Goal: Information Seeking & Learning: Learn about a topic

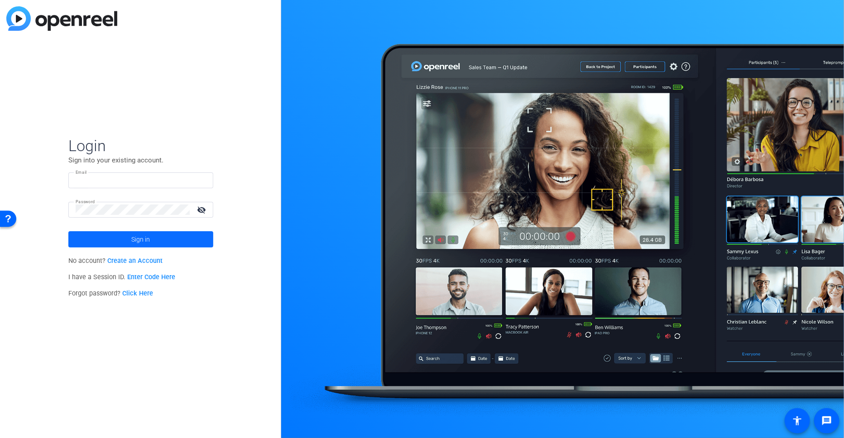
type input "bdillard@openreel.com"
click at [166, 235] on span at bounding box center [140, 240] width 145 height 22
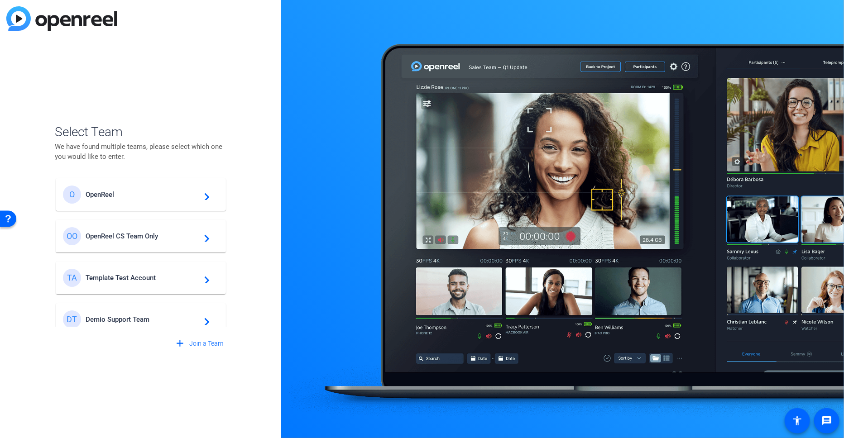
click at [211, 148] on p "We have found multiple teams, please select which one you would like to enter." at bounding box center [141, 152] width 172 height 20
drag, startPoint x: 164, startPoint y: 154, endPoint x: 53, endPoint y: 149, distance: 112.0
click at [53, 149] on div "Select Team We have found multiple teams, please select which one you would lik…" at bounding box center [140, 219] width 281 height 438
click at [149, 155] on p "We have found multiple teams, please select which one you would like to enter." at bounding box center [141, 152] width 172 height 20
drag, startPoint x: 149, startPoint y: 155, endPoint x: 54, endPoint y: 146, distance: 94.6
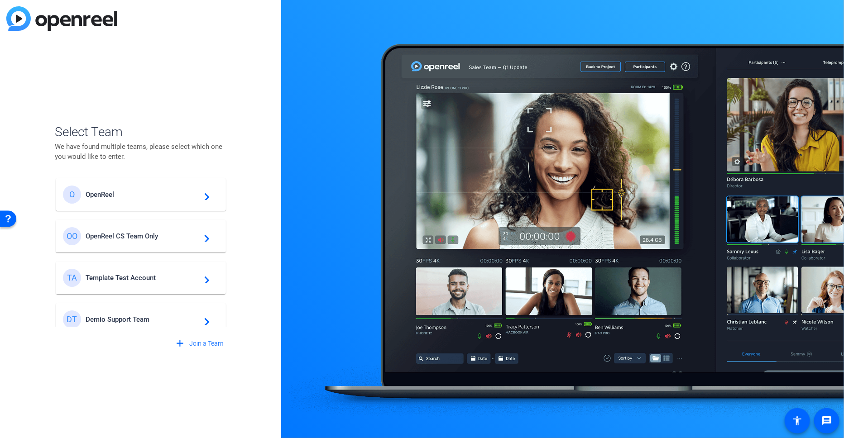
click at [55, 146] on p "We have found multiple teams, please select which one you would like to enter." at bounding box center [141, 152] width 172 height 20
drag, startPoint x: 54, startPoint y: 146, endPoint x: 138, endPoint y: 159, distance: 84.3
click at [138, 159] on p "We have found multiple teams, please select which one you would like to enter." at bounding box center [141, 152] width 172 height 20
click at [170, 235] on span "OpenReel CS Team Only" at bounding box center [142, 236] width 113 height 8
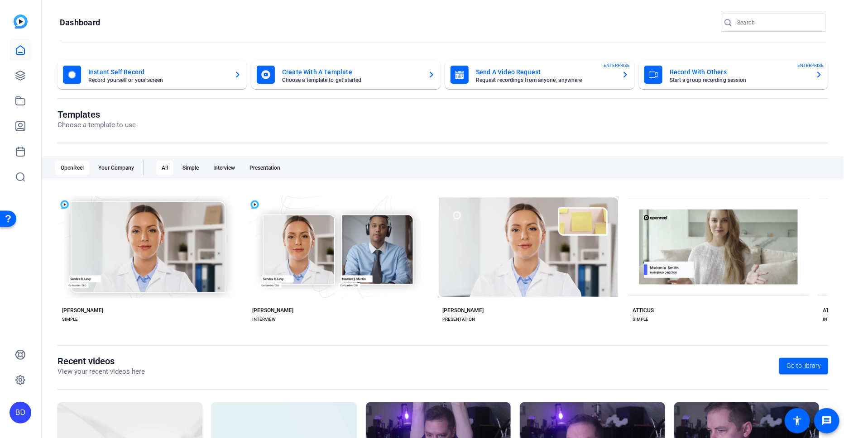
click at [10, 219] on div "Open Resource Center" at bounding box center [8, 218] width 7 height 7
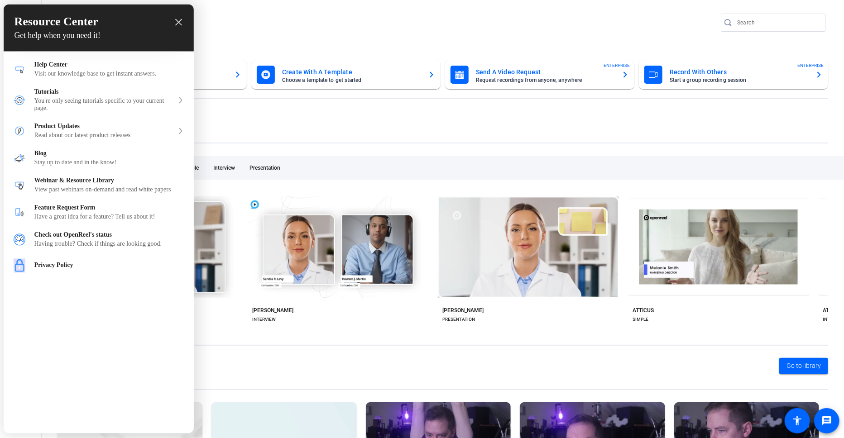
click at [113, 331] on div "Resource Center Get help when you need it! Help Get the help you need from our …" at bounding box center [99, 219] width 190 height 429
click at [83, 133] on div "Read about our latest product releases" at bounding box center [103, 135] width 139 height 7
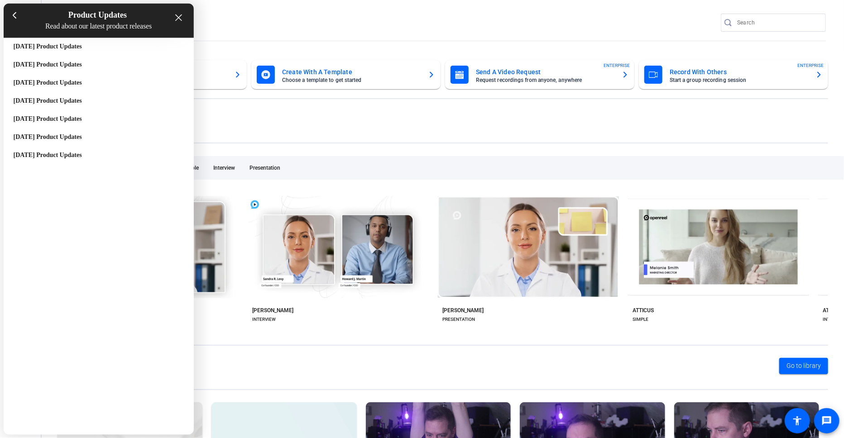
click at [101, 27] on h4 "Read about our latest product releases" at bounding box center [98, 27] width 168 height 8
click at [16, 18] on div at bounding box center [14, 16] width 13 height 16
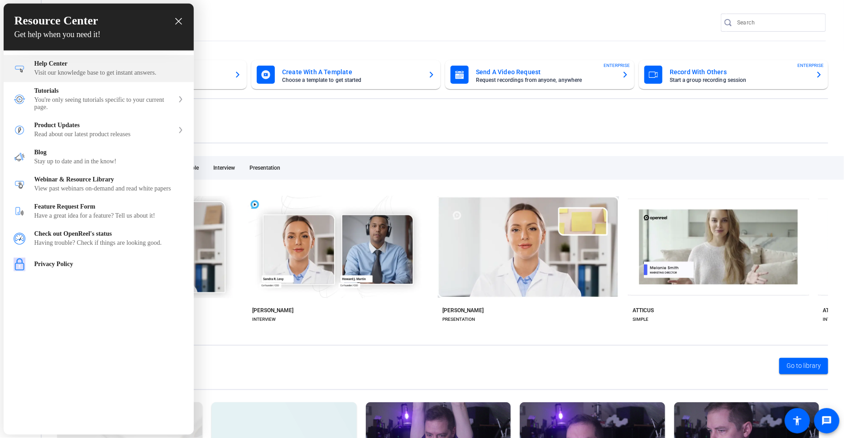
click at [71, 65] on div "Help Center" at bounding box center [108, 64] width 149 height 7
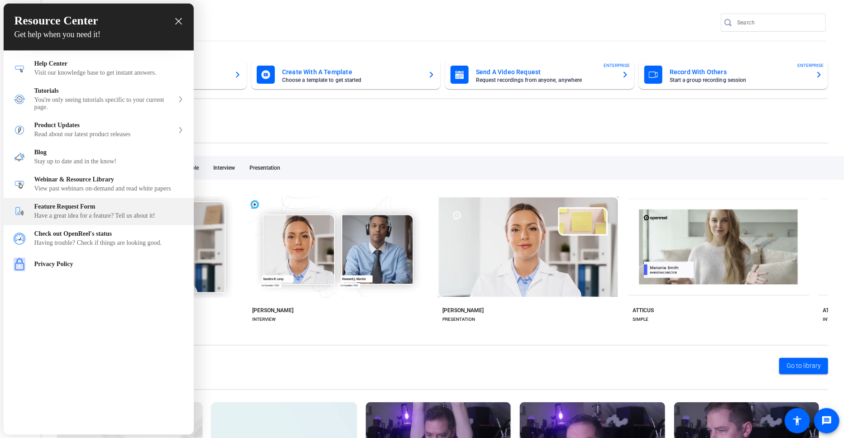
click at [126, 220] on div "Have a great idea for a feature? Tell us about it!" at bounding box center [108, 216] width 149 height 7
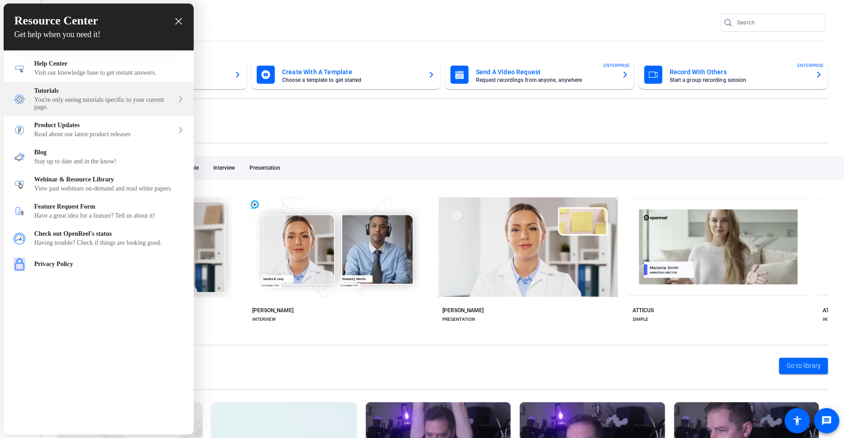
click at [121, 101] on div "You're only seeing tutorials specific to your current page." at bounding box center [103, 104] width 139 height 14
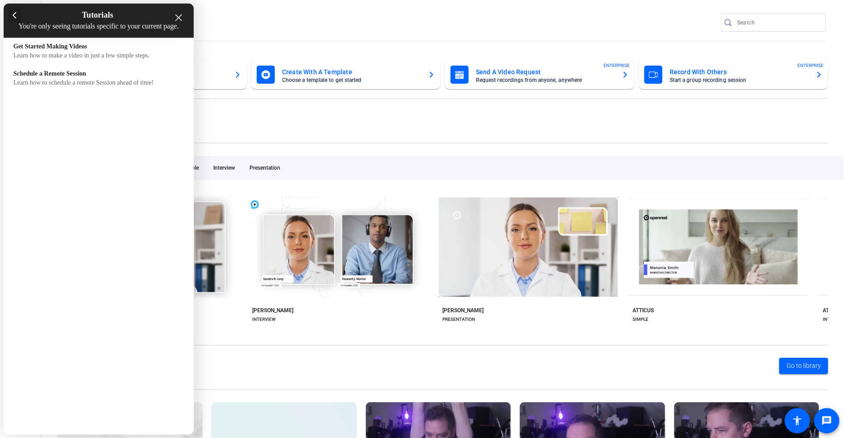
click at [18, 18] on div at bounding box center [14, 16] width 13 height 16
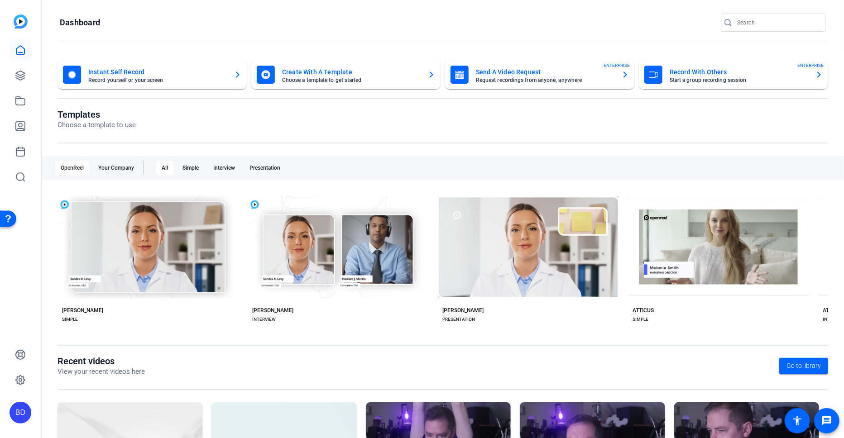
click at [8, 218] on div "Open Resource Center" at bounding box center [8, 218] width 7 height 7
click at [5, 220] on div "Open Resource Center" at bounding box center [8, 218] width 7 height 7
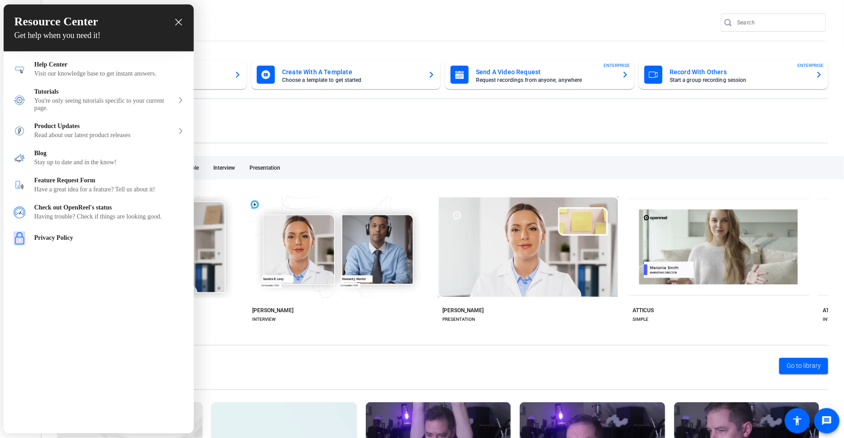
click at [170, 293] on div "Resource Center Get help when you need it! Help Get the help you need from our …" at bounding box center [99, 219] width 190 height 429
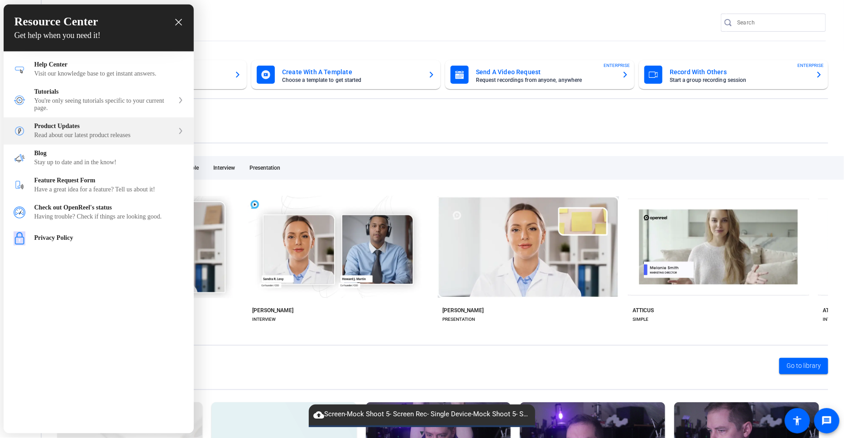
click at [183, 127] on div "Product Updates Read about our latest product releases" at bounding box center [99, 131] width 190 height 27
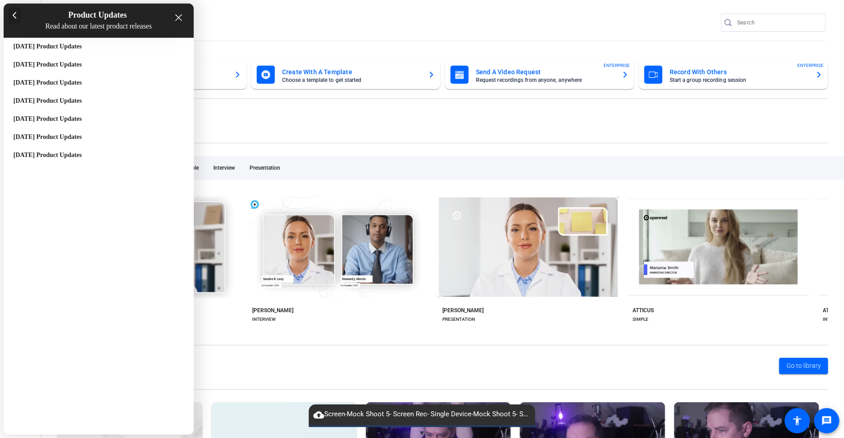
click at [16, 21] on div at bounding box center [14, 16] width 13 height 16
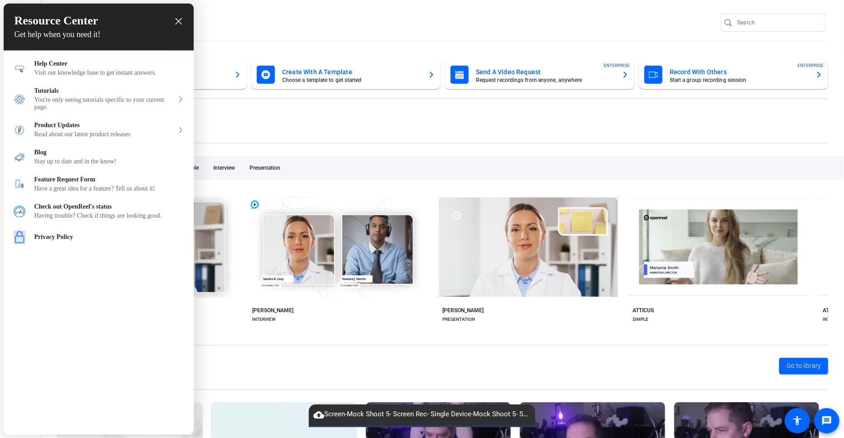
click at [183, 20] on div "Resource Center Get help when you need it!" at bounding box center [99, 27] width 190 height 47
click at [179, 21] on icon "close resource center" at bounding box center [178, 21] width 7 height 7
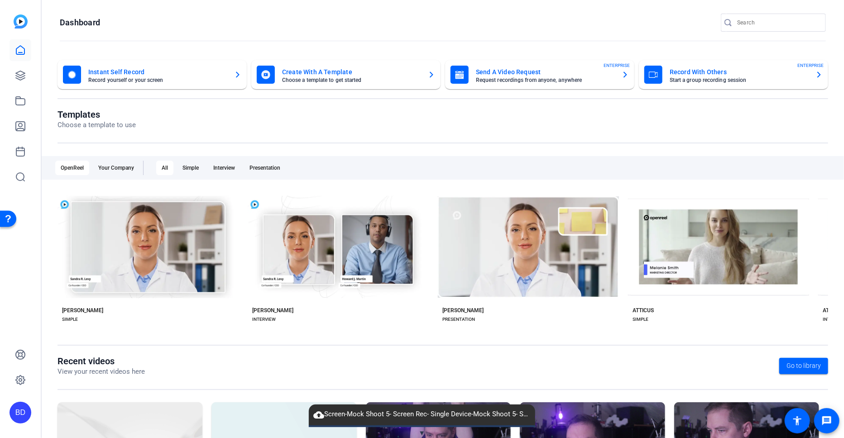
click at [8, 220] on div "Open Resource Center" at bounding box center [8, 218] width 7 height 7
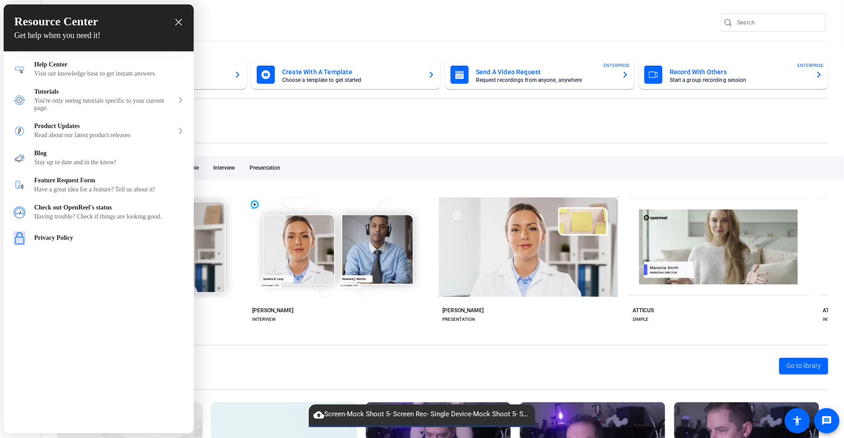
click at [183, 22] on div "Resource Center Get help when you need it!" at bounding box center [99, 28] width 190 height 47
click at [177, 24] on icon "close resource center" at bounding box center [178, 22] width 7 height 7
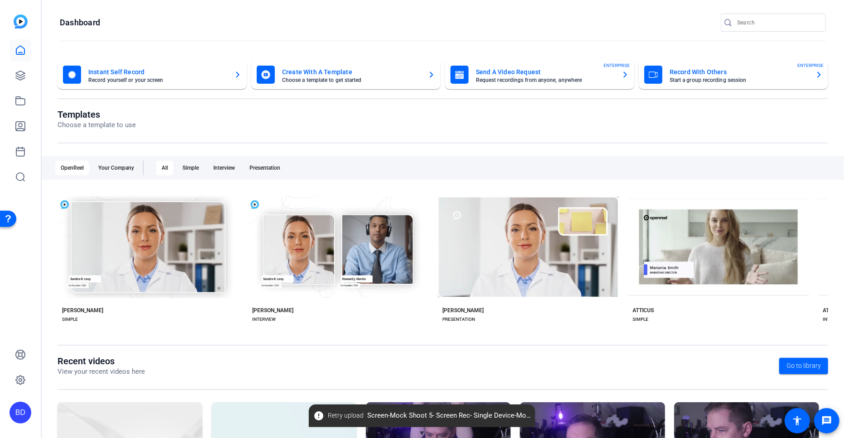
click at [5, 217] on div "Open Resource Center" at bounding box center [8, 218] width 7 height 7
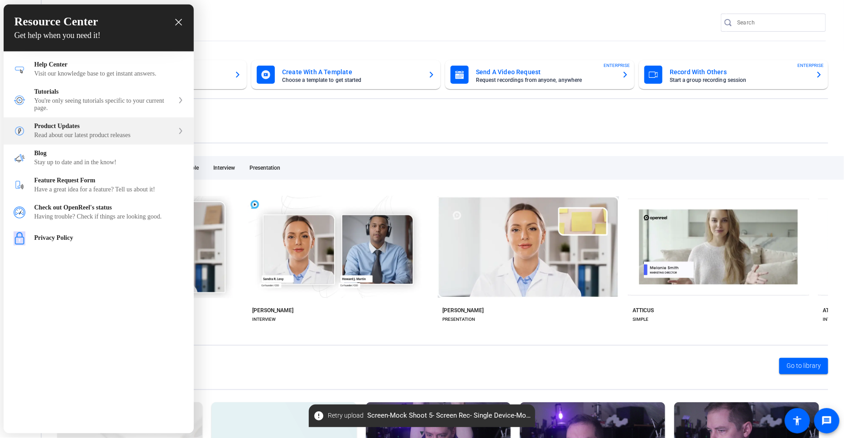
click at [72, 126] on div "Product Updates" at bounding box center [103, 126] width 139 height 7
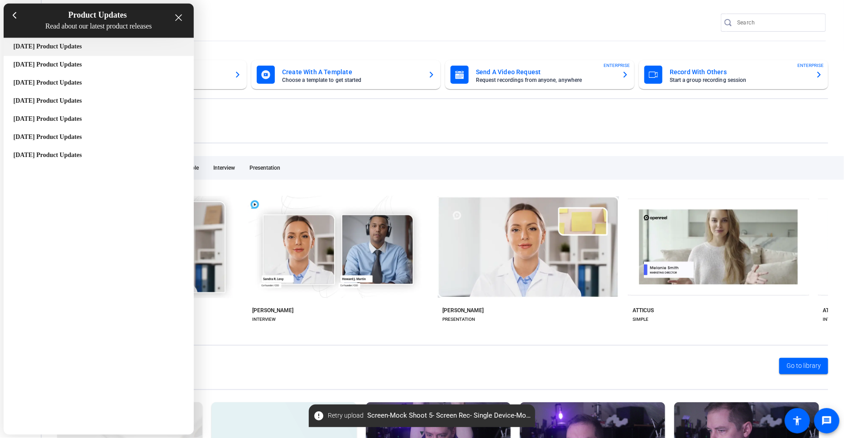
click at [68, 44] on div "October 2022 Product Updates" at bounding box center [99, 46] width 170 height 7
click at [56, 156] on div "January 2022 Product Updates" at bounding box center [99, 155] width 170 height 7
click at [105, 136] on div "February 2022 Product Updates" at bounding box center [99, 137] width 170 height 7
click at [82, 48] on div "October 2022 Product Updates" at bounding box center [99, 46] width 170 height 7
click at [72, 118] on div "March 2022 Product Updates" at bounding box center [99, 119] width 170 height 7
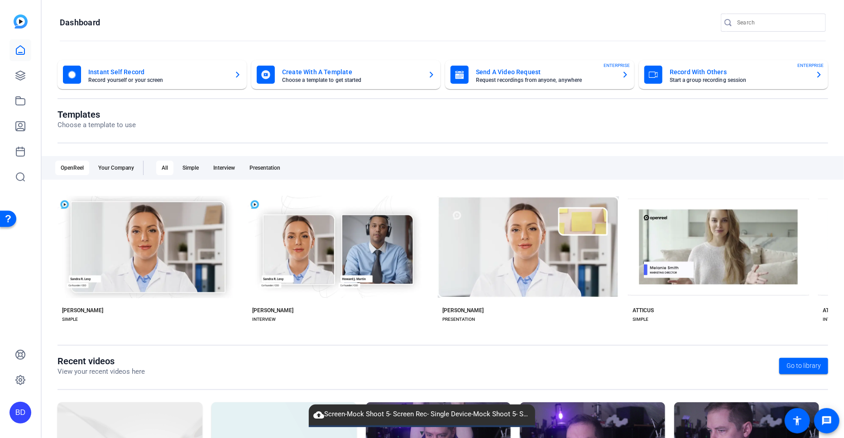
click at [506, 417] on span "cloud_upload Screen-Mock Shoot 5- Screen Rec- Single Device-Mock Shoot 5- Scree…" at bounding box center [422, 414] width 226 height 11
click at [420, 414] on span "cloud_upload Screen-Mock Shoot 5- Screen Rec- Single Device-Mock Shoot 5- Scree…" at bounding box center [422, 414] width 226 height 11
click at [421, 431] on span "▼" at bounding box center [422, 433] width 7 height 8
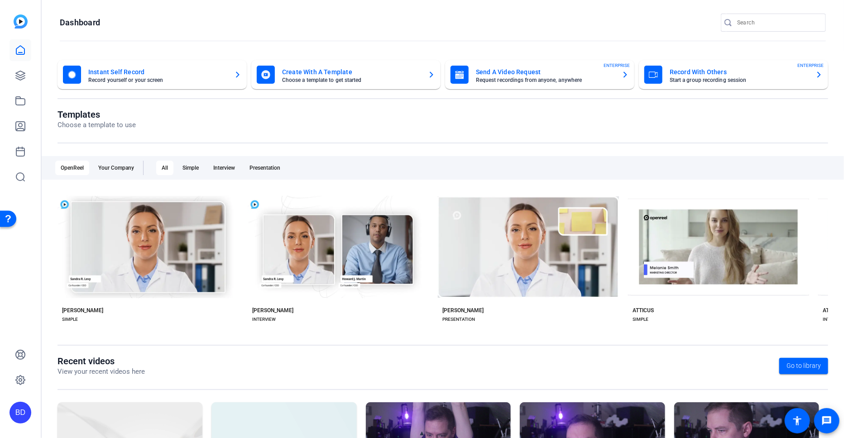
click at [4, 219] on div "Open Resource Center" at bounding box center [8, 218] width 16 height 16
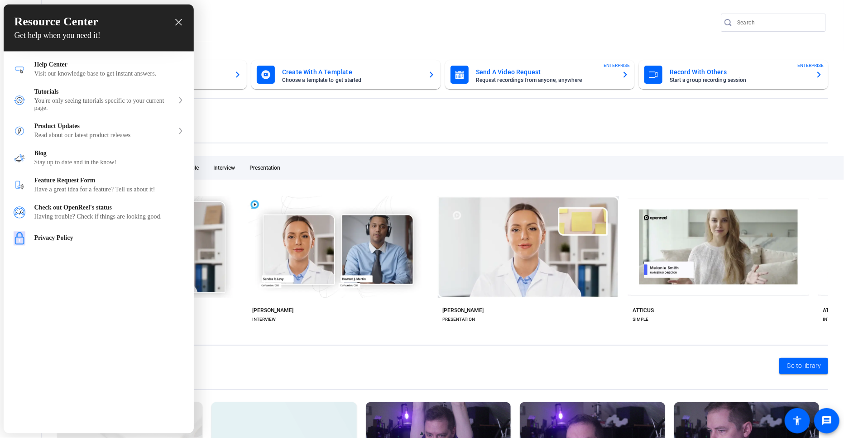
click at [86, 327] on div "Resource Center Get help when you need it! Help Get the help you need from our …" at bounding box center [99, 219] width 190 height 429
click at [505, 25] on div at bounding box center [422, 219] width 844 height 438
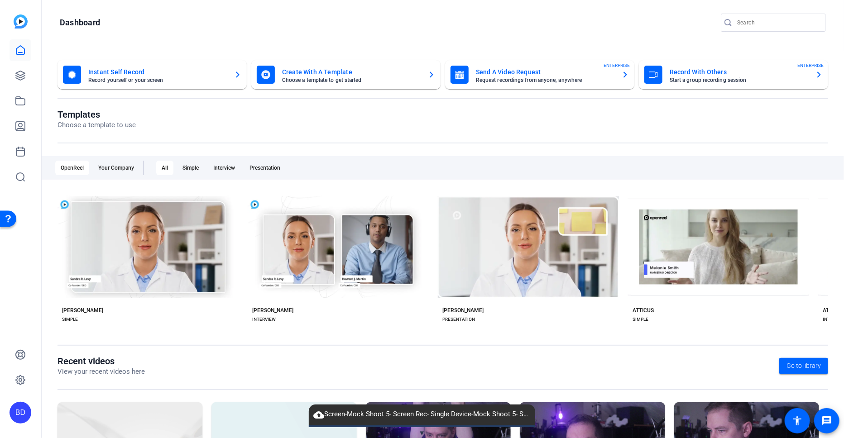
click at [5, 222] on div "Open Resource Center" at bounding box center [8, 218] width 16 height 16
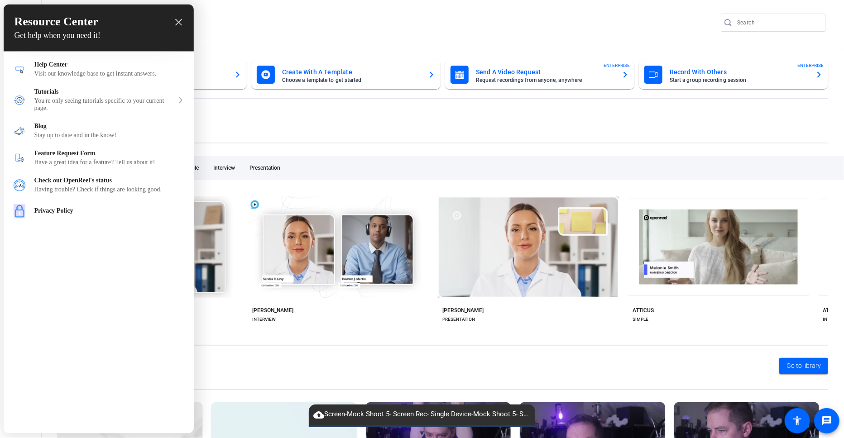
click at [182, 24] on div "close resource center" at bounding box center [178, 22] width 9 height 9
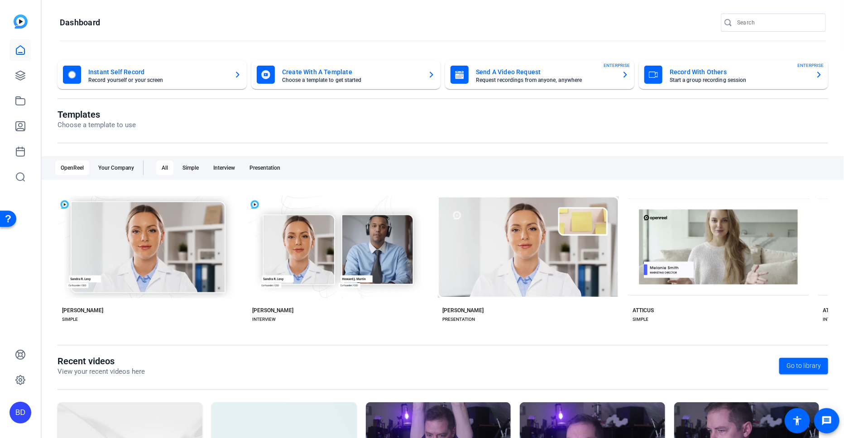
click at [10, 216] on div "Open Resource Center" at bounding box center [8, 218] width 7 height 7
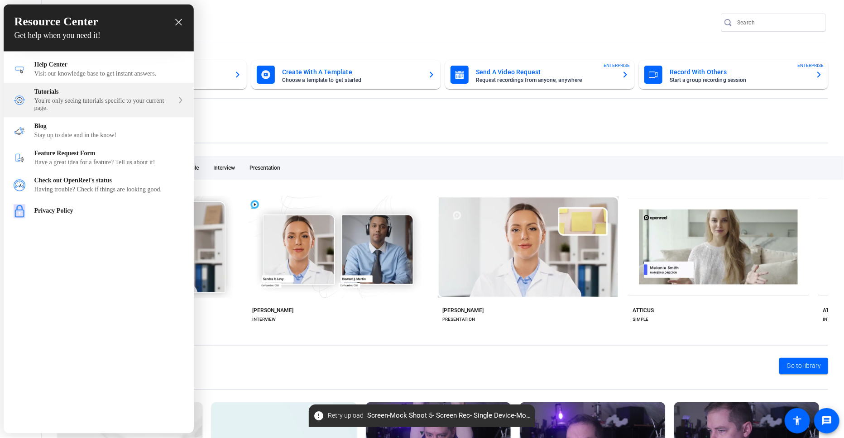
click at [167, 103] on div "You're only seeing tutorials specific to your current page." at bounding box center [103, 105] width 139 height 14
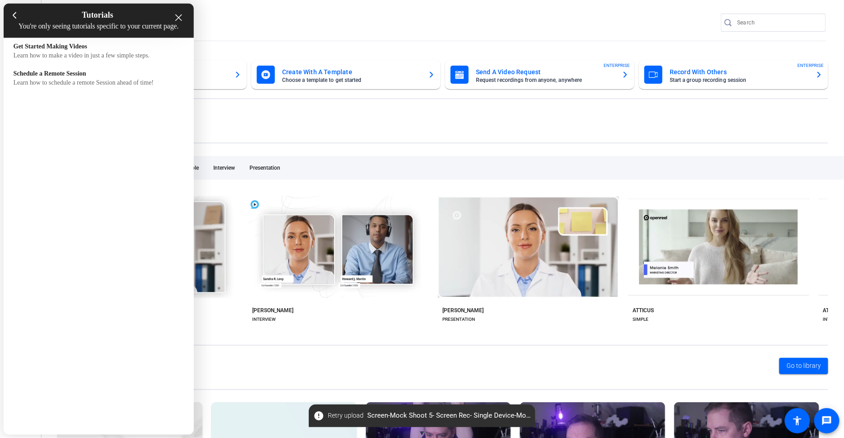
drag, startPoint x: 18, startPoint y: 17, endPoint x: 22, endPoint y: 23, distance: 7.8
click at [18, 17] on div at bounding box center [14, 16] width 13 height 16
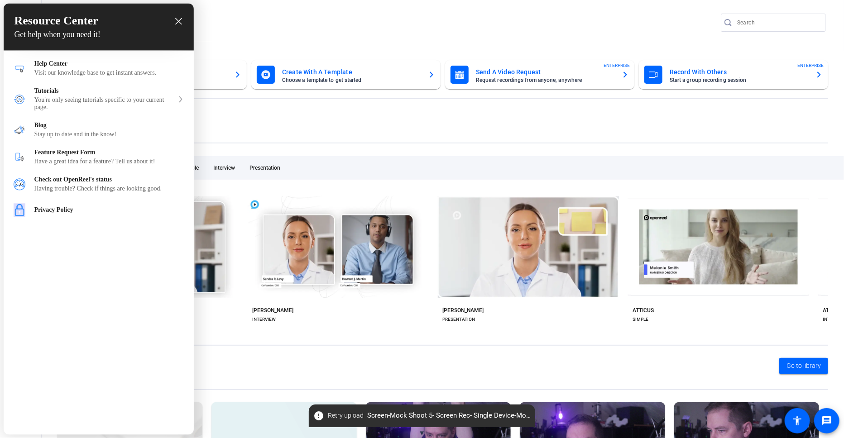
click at [179, 19] on icon "close resource center" at bounding box center [178, 21] width 7 height 7
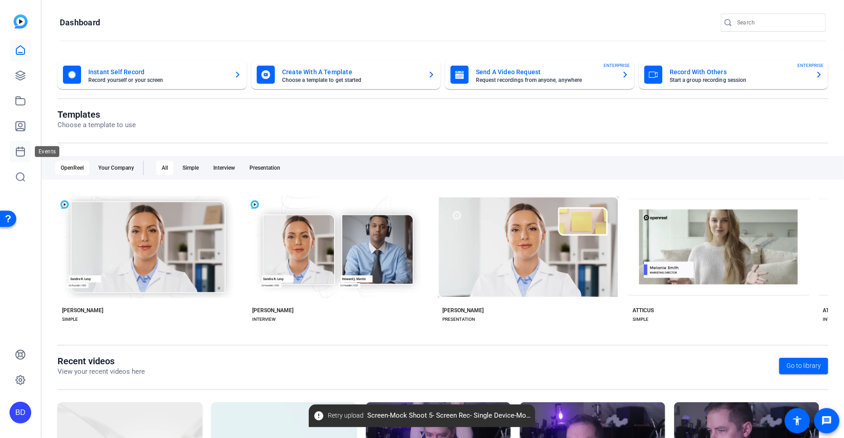
click at [24, 145] on link at bounding box center [21, 152] width 22 height 22
click at [339, 418] on span "Retry upload" at bounding box center [346, 416] width 36 height 10
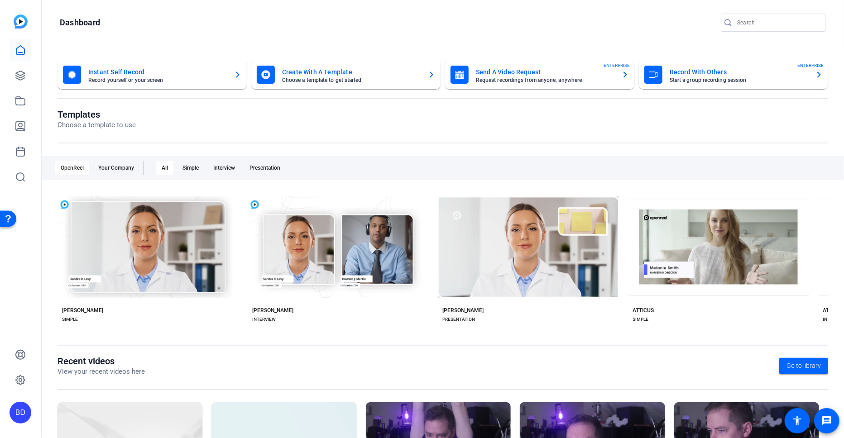
click at [12, 219] on div "Open Resource Center" at bounding box center [8, 218] width 16 height 16
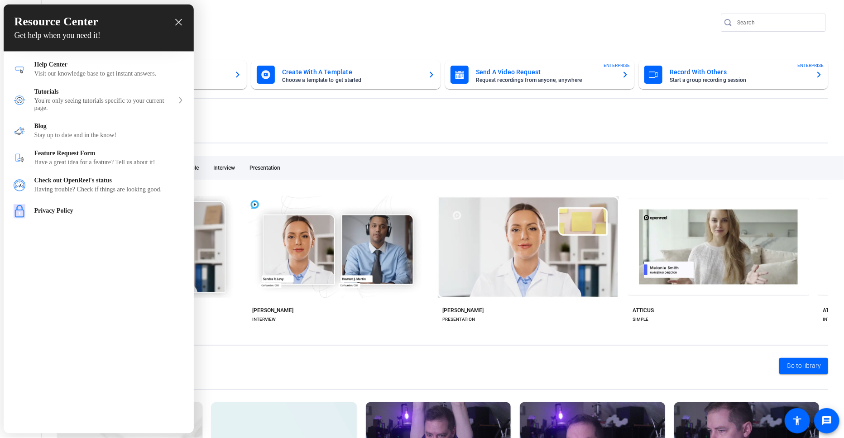
click at [90, 279] on div "Resource Center Get help when you need it! Help Get the help you need from our …" at bounding box center [99, 219] width 190 height 429
click at [177, 22] on icon "close resource center" at bounding box center [178, 22] width 7 height 7
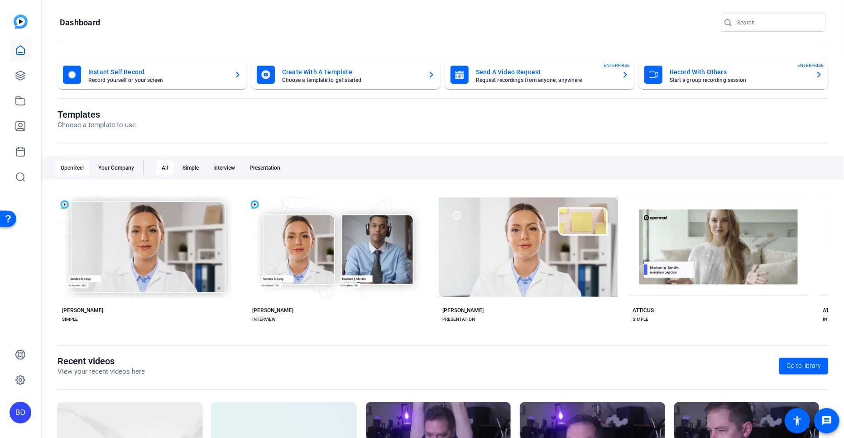
click at [14, 217] on div "Open Resource Center" at bounding box center [8, 218] width 16 height 16
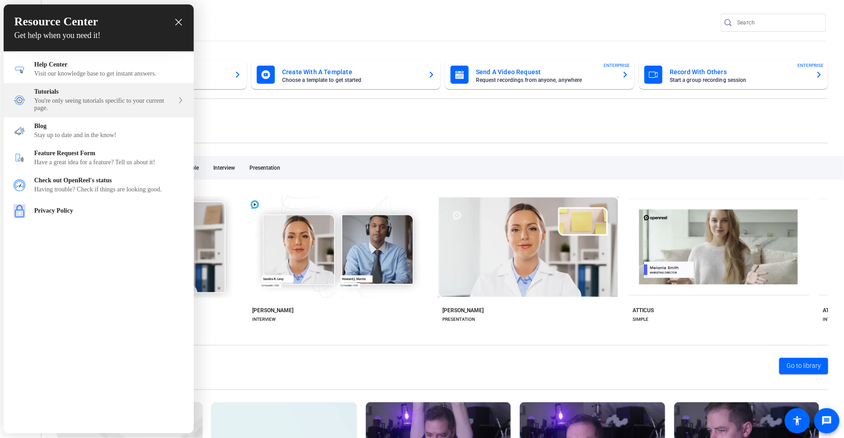
click at [118, 99] on div "You're only seeing tutorials specific to your current page." at bounding box center [103, 105] width 139 height 14
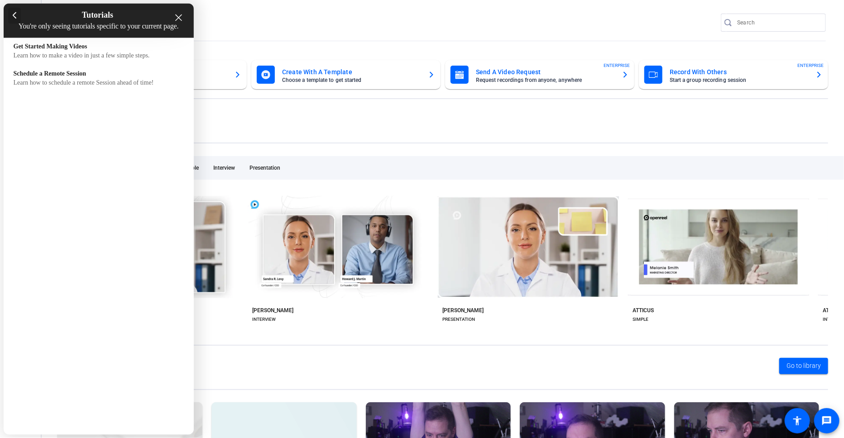
click at [14, 14] on icon at bounding box center [15, 15] width 4 height 7
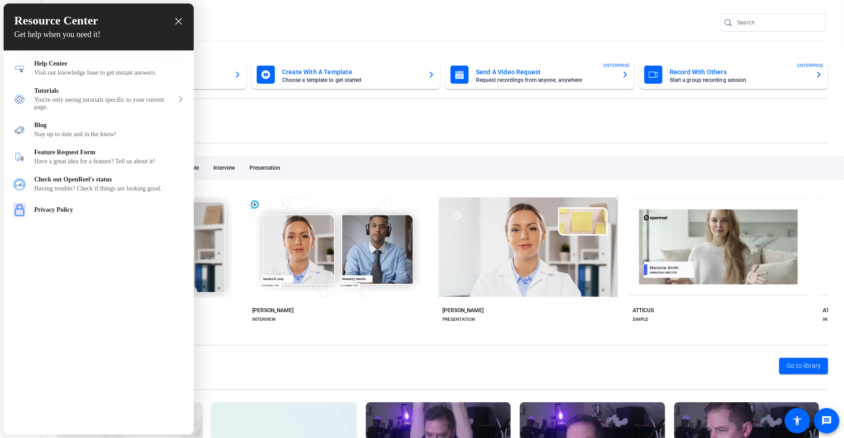
drag, startPoint x: 174, startPoint y: 21, endPoint x: 187, endPoint y: 27, distance: 14.4
click at [174, 21] on div "close resource center" at bounding box center [178, 21] width 9 height 9
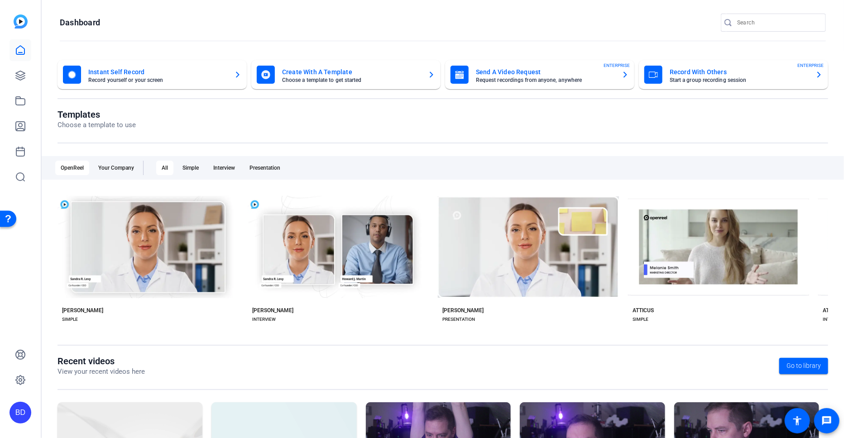
click at [183, 15] on openreel-page-title "Dashboard" at bounding box center [443, 23] width 766 height 18
click at [2, 214] on div "Open Resource Center" at bounding box center [8, 218] width 16 height 16
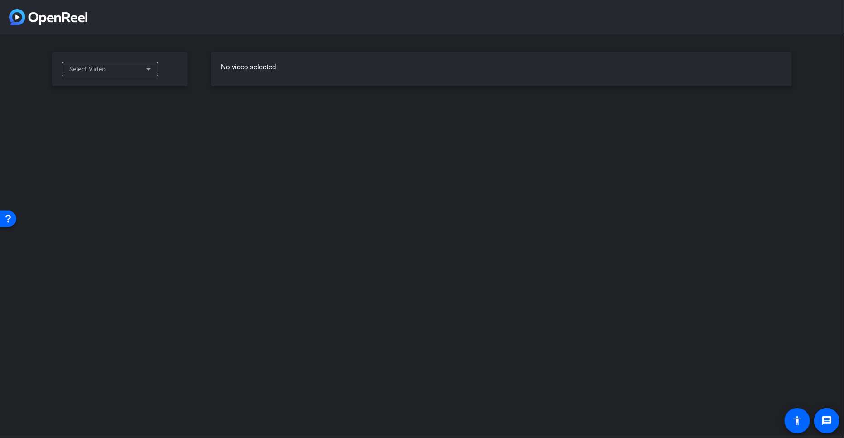
click at [139, 68] on div "Select Video" at bounding box center [107, 69] width 77 height 11
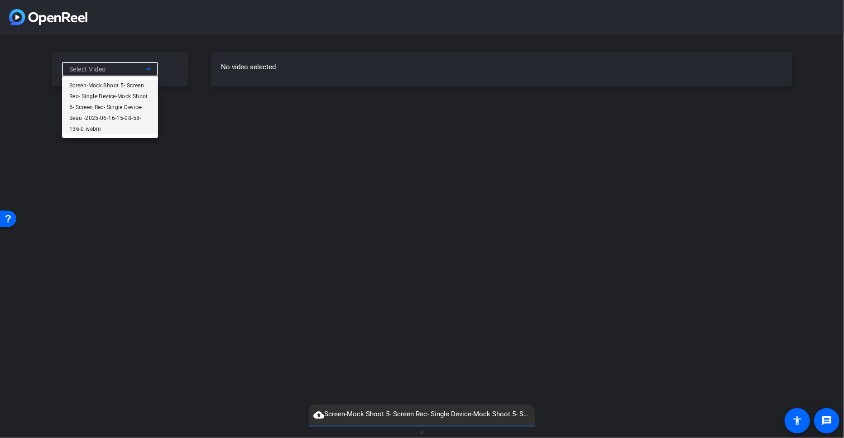
click at [117, 130] on span "Screen-Mock Shoot 5- Screen Rec- Single Device-Mock Shoot 5- Screen Rec- Single…" at bounding box center [110, 107] width 82 height 54
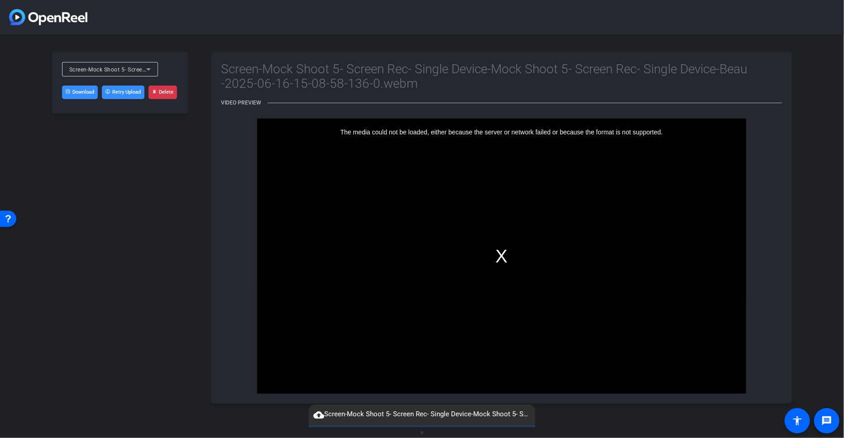
click at [386, 248] on div "The media could not be loaded, either because the server or network failed or b…" at bounding box center [501, 256] width 489 height 275
click at [354, 210] on div "The media could not be loaded, either because the server or network failed or b…" at bounding box center [501, 256] width 489 height 275
click at [149, 72] on icon at bounding box center [148, 69] width 11 height 11
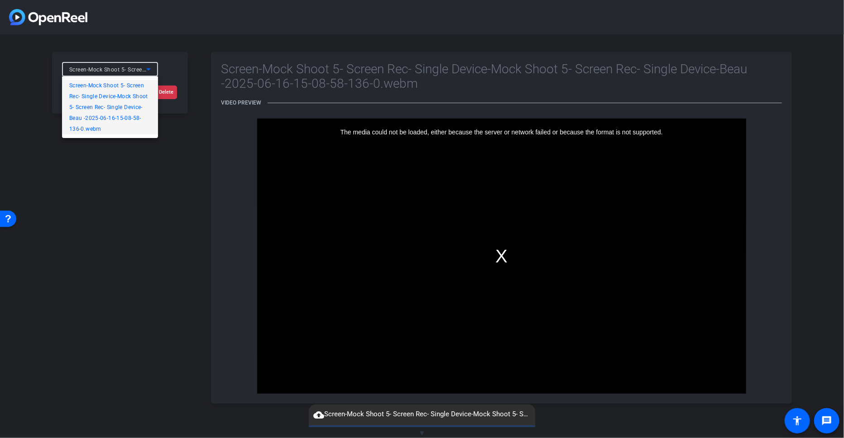
click at [105, 128] on span "Screen-Mock Shoot 5- Screen Rec- Single Device-Mock Shoot 5- Screen Rec- Single…" at bounding box center [110, 107] width 82 height 54
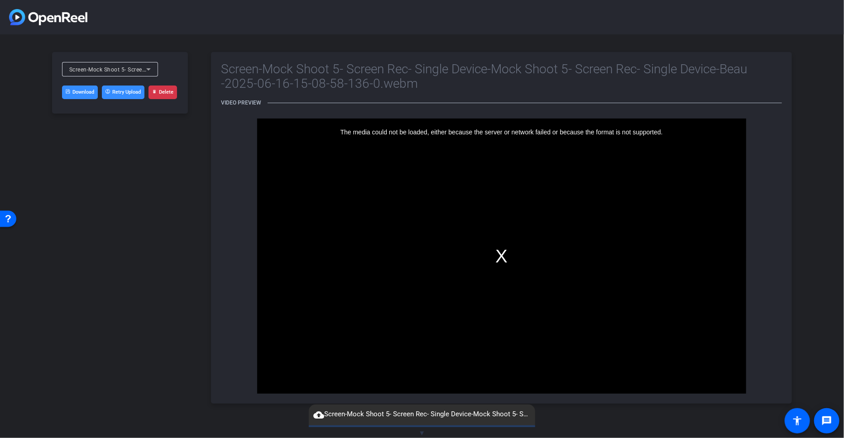
click at [80, 91] on link "Download" at bounding box center [80, 93] width 36 height 14
drag, startPoint x: 124, startPoint y: 92, endPoint x: 131, endPoint y: 93, distance: 6.8
click at [124, 92] on button "Retry Upload" at bounding box center [123, 93] width 43 height 14
click at [148, 68] on icon at bounding box center [148, 69] width 5 height 2
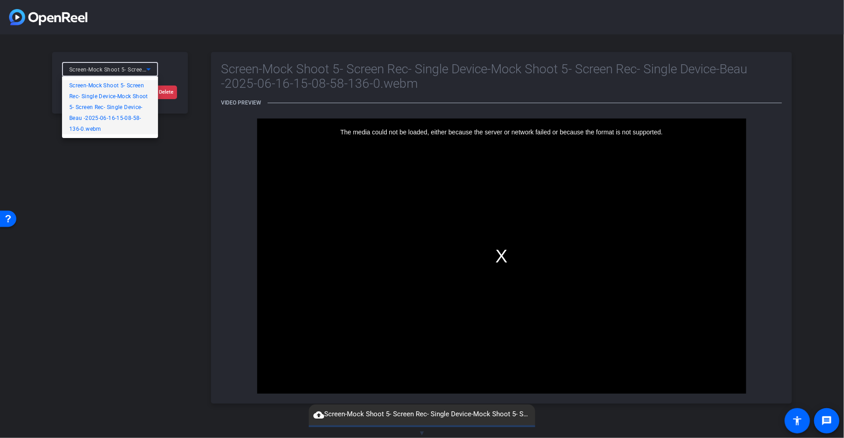
click at [100, 118] on span "Screen-Mock Shoot 5- Screen Rec- Single Device-Mock Shoot 5- Screen Rec- Single…" at bounding box center [110, 107] width 82 height 54
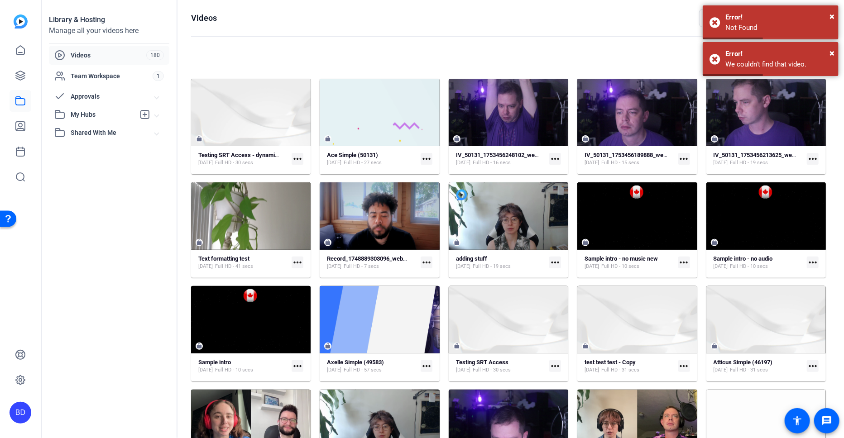
click at [29, 411] on div "BD" at bounding box center [21, 413] width 22 height 22
click at [116, 403] on mat-icon "logout" at bounding box center [120, 399] width 11 height 11
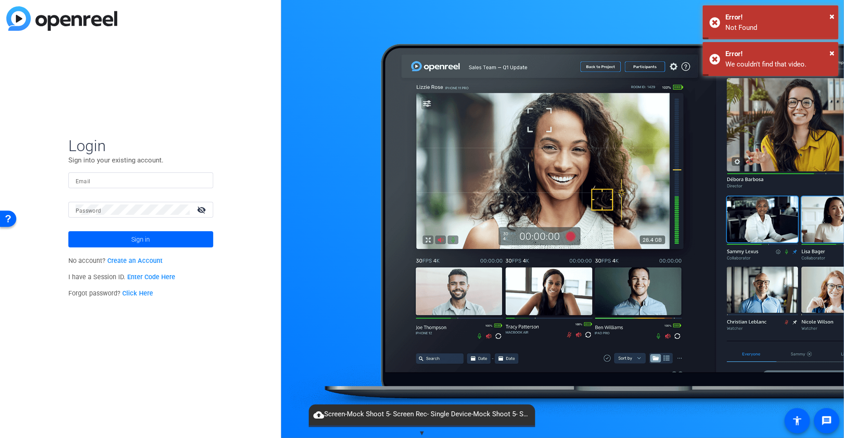
type input "[EMAIL_ADDRESS][DOMAIN_NAME]"
click at [140, 234] on span "Sign in" at bounding box center [140, 239] width 19 height 23
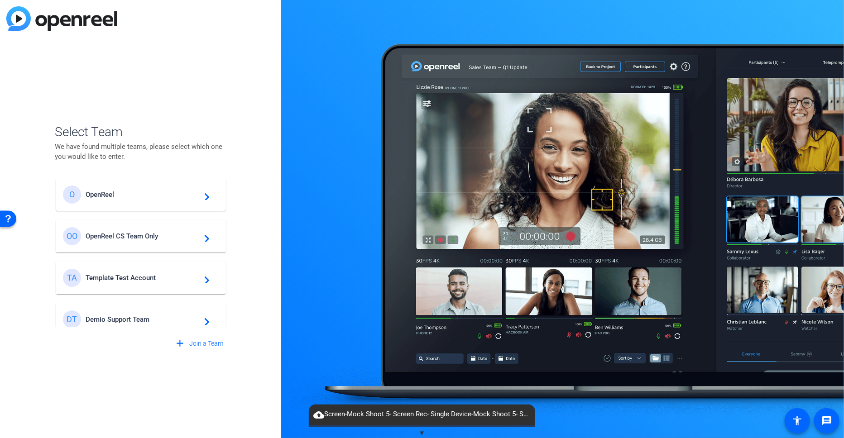
click at [139, 192] on span "OpenReel" at bounding box center [142, 195] width 113 height 8
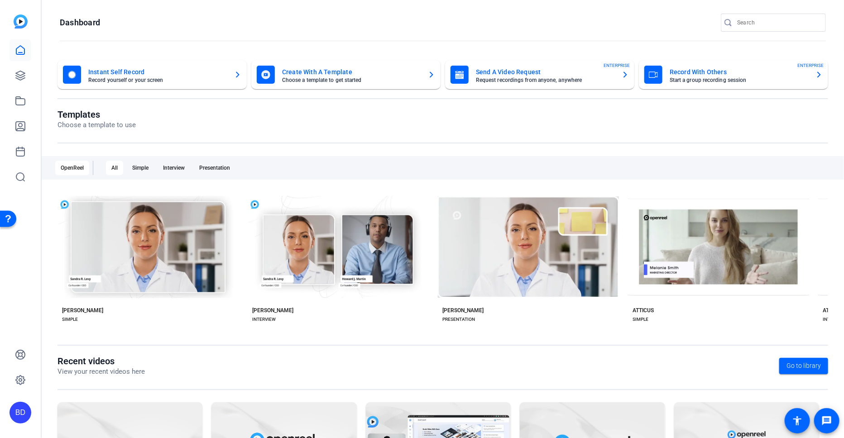
click at [6, 221] on div "Open Resource Center" at bounding box center [8, 218] width 7 height 7
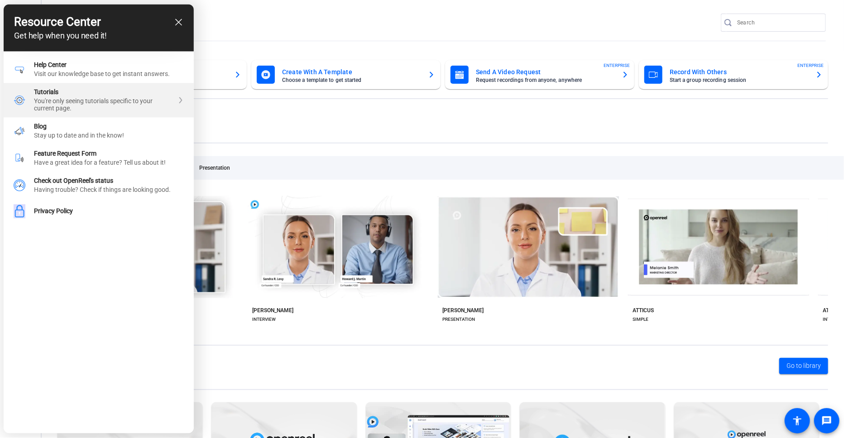
click at [82, 101] on div "You're only seeing tutorials specific to your current page." at bounding box center [103, 105] width 139 height 14
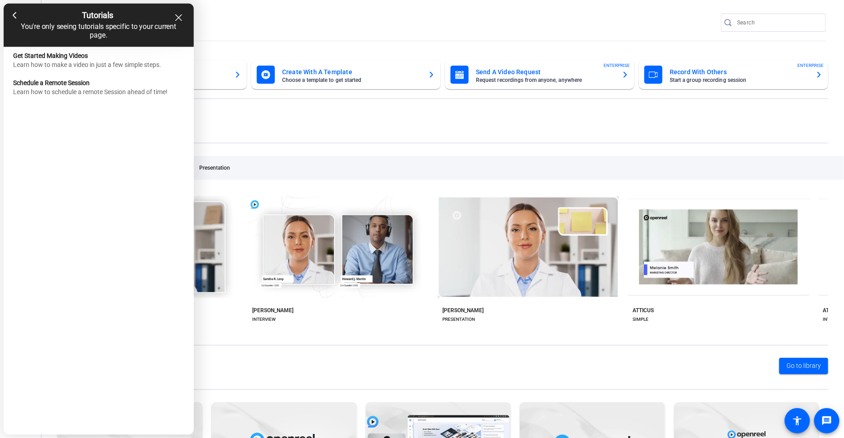
click at [172, 16] on h3 "Tutorials" at bounding box center [98, 16] width 168 height 10
click at [179, 21] on icon "close resource center" at bounding box center [178, 17] width 7 height 7
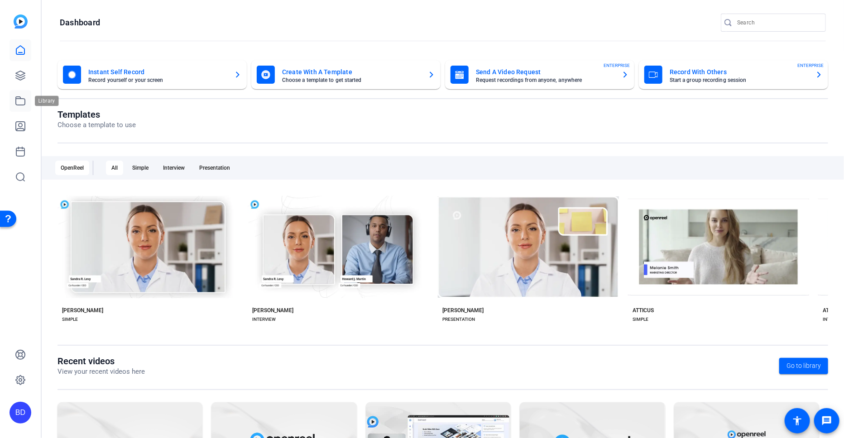
click at [16, 103] on icon at bounding box center [20, 101] width 11 height 11
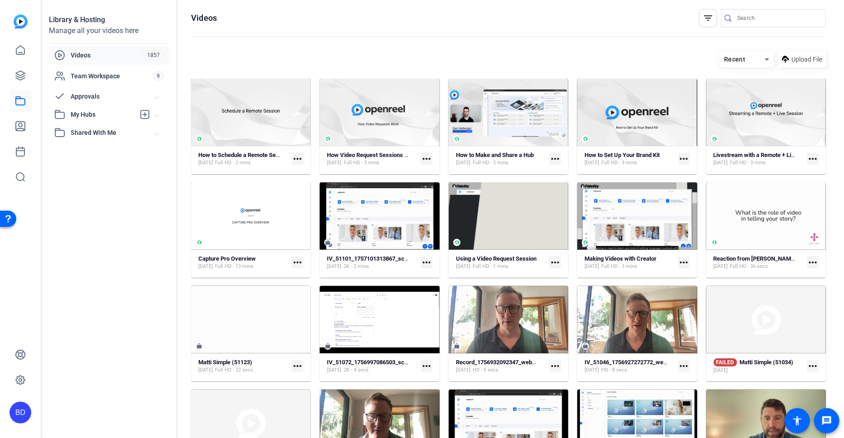
click at [13, 219] on div "Open Resource Center" at bounding box center [8, 218] width 16 height 16
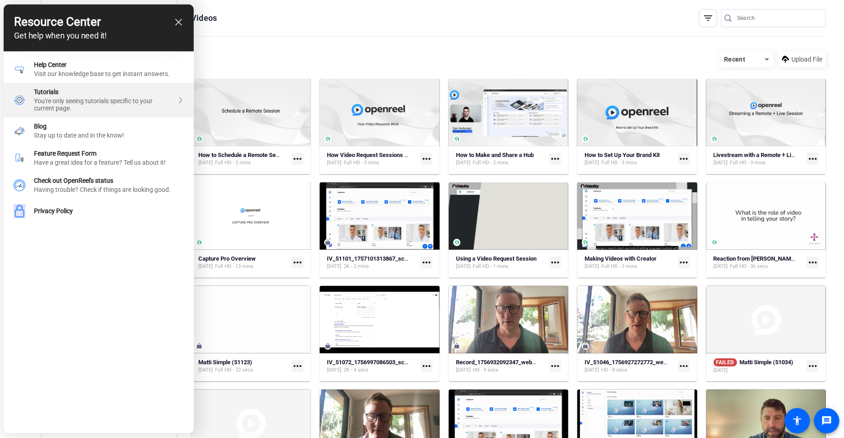
click at [137, 99] on div "You're only seeing tutorials specific to your current page." at bounding box center [103, 105] width 139 height 14
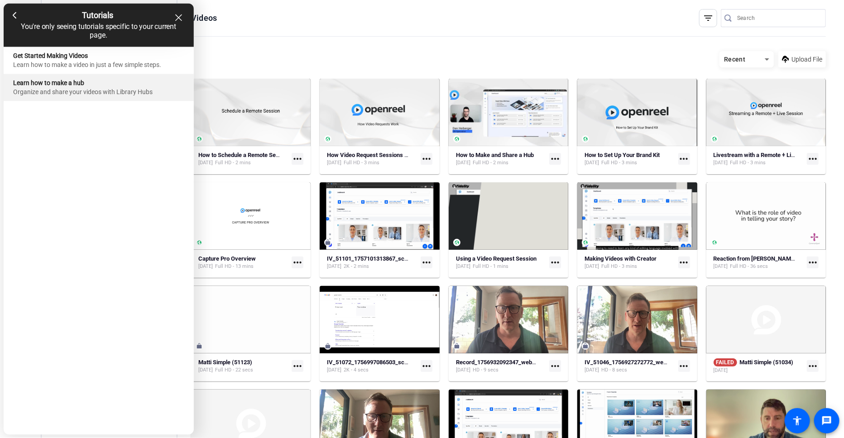
click at [97, 84] on div "Learn how to make a hub" at bounding box center [99, 83] width 170 height 7
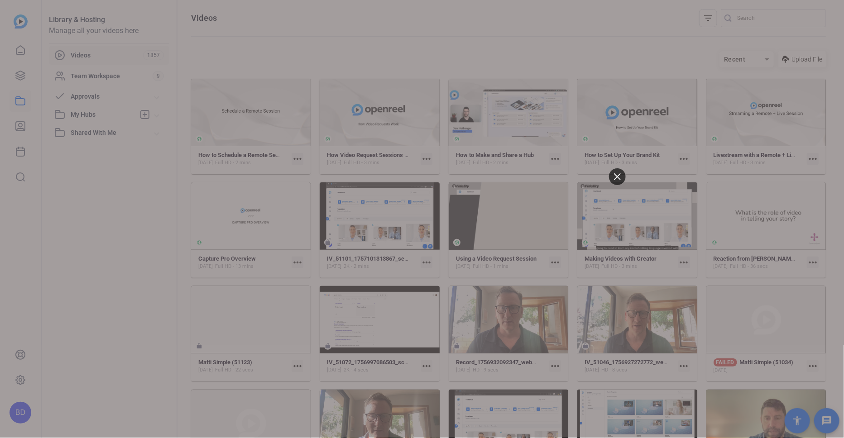
click at [621, 176] on div at bounding box center [617, 176] width 17 height 17
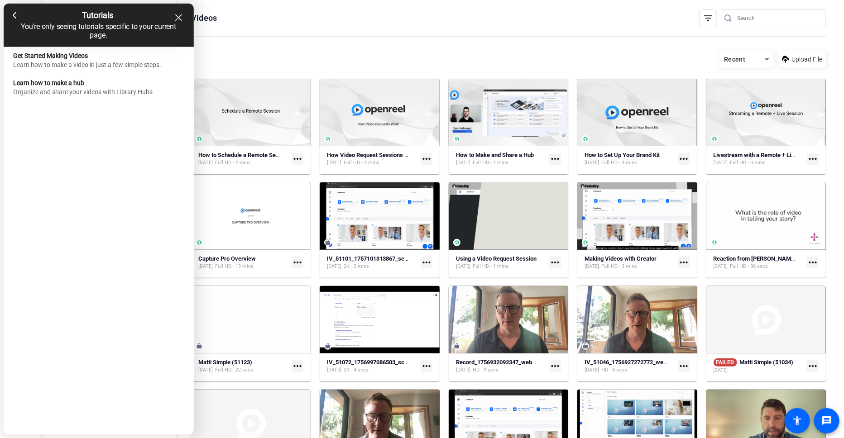
click at [99, 111] on div "Get Started Making Videos Learn how to make a video in just a few simple steps.…" at bounding box center [99, 241] width 190 height 388
click at [94, 86] on div "Learn how to make a hub" at bounding box center [99, 83] width 170 height 7
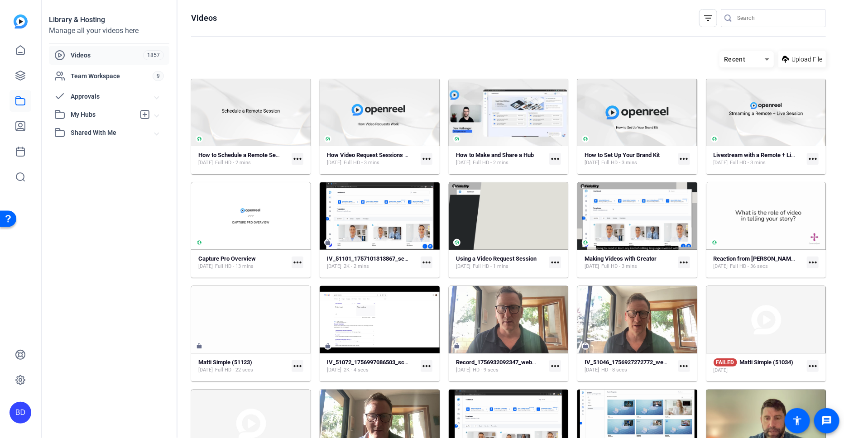
click at [9, 220] on div "Open Resource Center" at bounding box center [8, 218] width 7 height 7
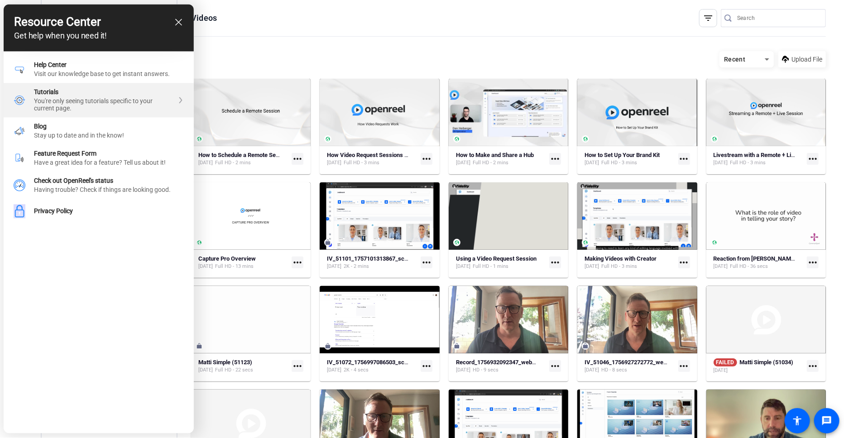
click at [113, 98] on div "You're only seeing tutorials specific to your current page." at bounding box center [103, 105] width 139 height 14
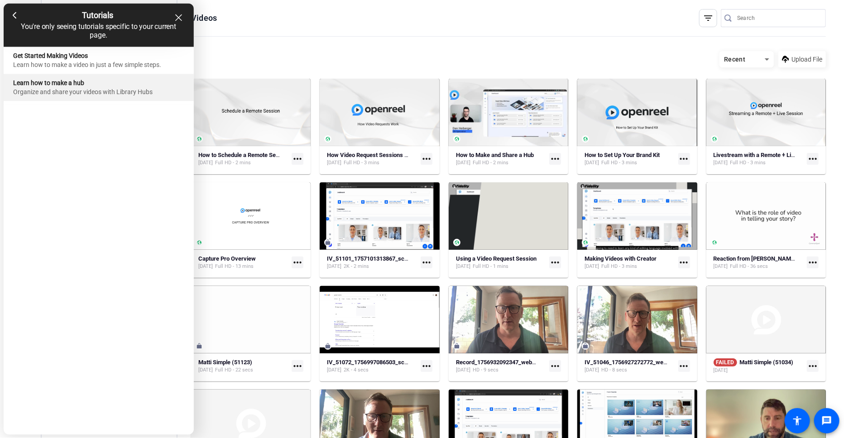
click at [106, 86] on div "Learn how to make a hub" at bounding box center [99, 83] width 170 height 7
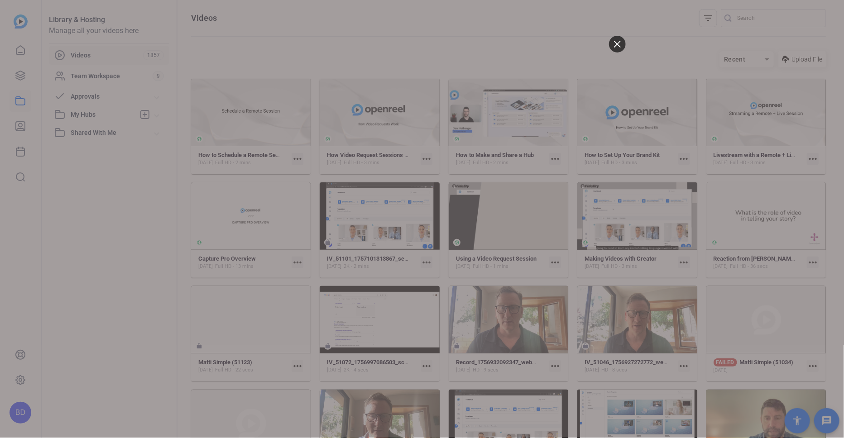
click at [619, 36] on div at bounding box center [617, 44] width 17 height 17
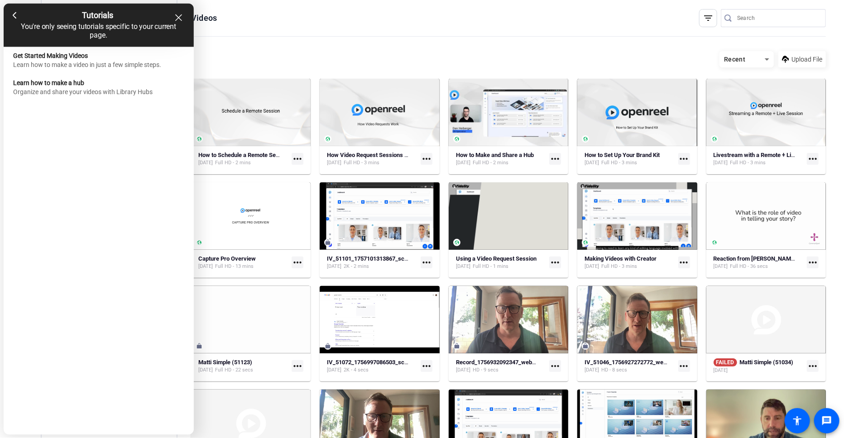
click at [183, 21] on div "Tutorials You're only seeing tutorials specific to your current page." at bounding box center [99, 25] width 190 height 43
drag, startPoint x: 180, startPoint y: 18, endPoint x: 187, endPoint y: 22, distance: 8.3
click at [180, 18] on icon "close resource center" at bounding box center [178, 17] width 7 height 7
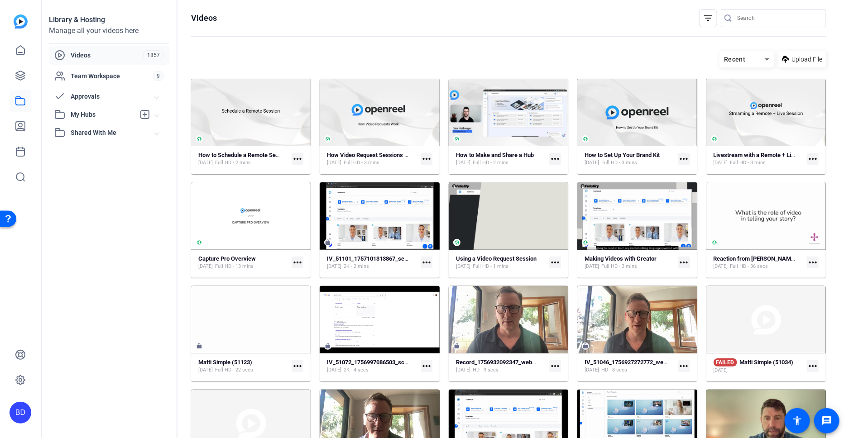
click at [87, 193] on div "Library & Hosting Manage all your videos here Videos 1857 Team Workspace 9 Appr…" at bounding box center [110, 219] width 136 height 438
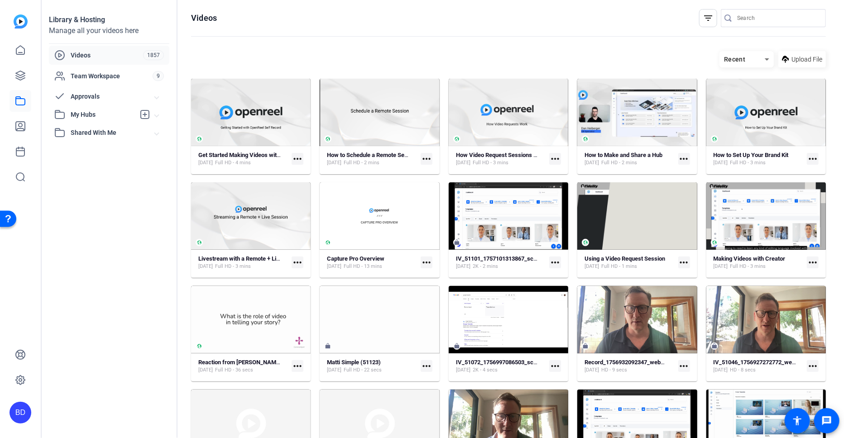
click at [8, 222] on div "Open Resource Center" at bounding box center [8, 218] width 16 height 16
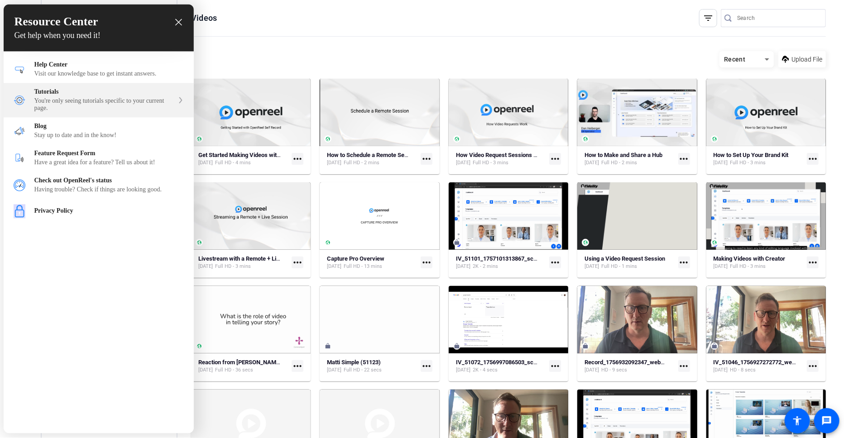
click at [85, 97] on div "Tutorials You're only seeing tutorials specific to your current page." at bounding box center [103, 101] width 139 height 24
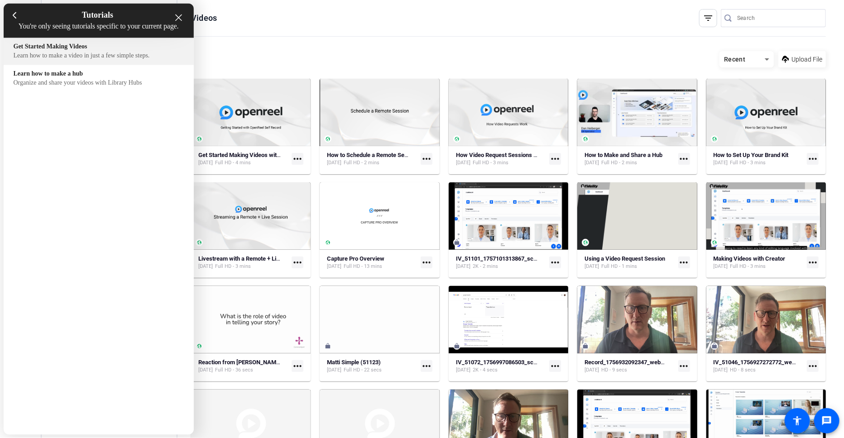
click at [99, 60] on div "Learn how to make a video in just a few simple steps." at bounding box center [99, 56] width 170 height 7
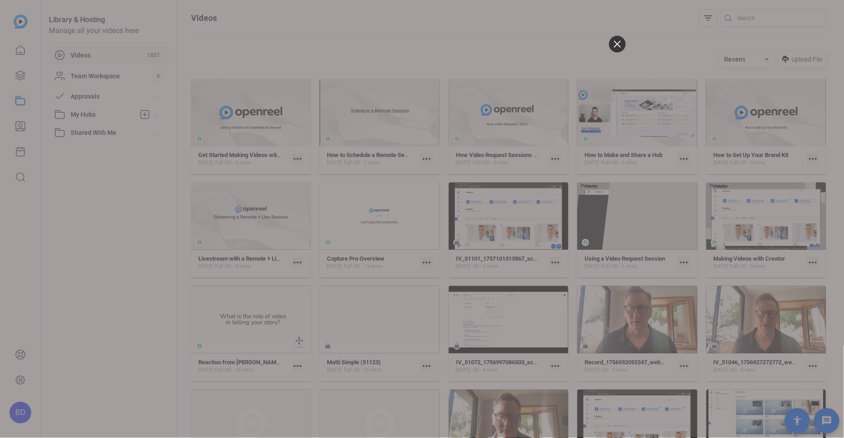
click at [621, 41] on div at bounding box center [617, 44] width 17 height 17
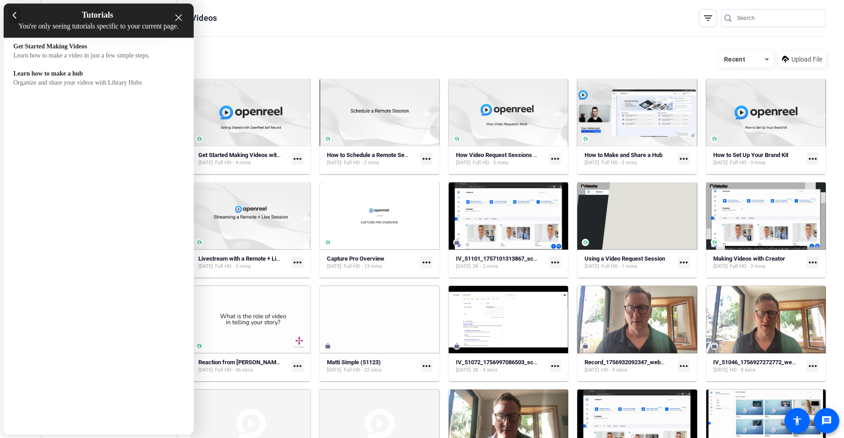
click at [14, 19] on icon at bounding box center [15, 15] width 4 height 7
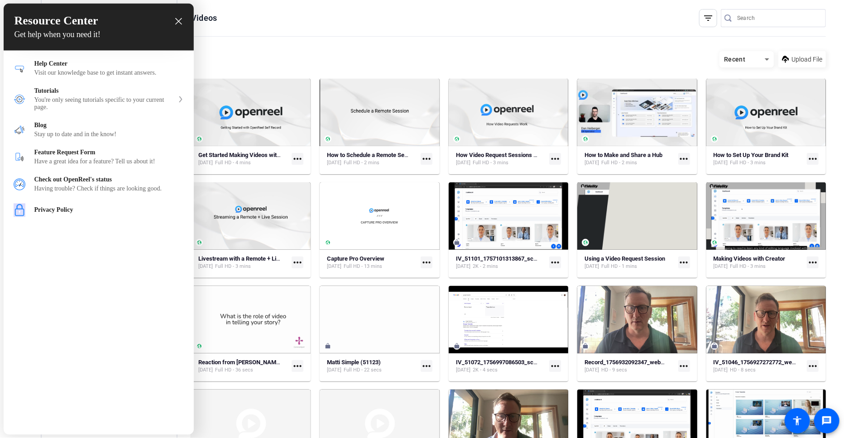
click at [183, 21] on div "Resource Center Get help when you need it!" at bounding box center [99, 27] width 190 height 47
drag, startPoint x: 178, startPoint y: 24, endPoint x: 266, endPoint y: 15, distance: 88.3
click at [178, 24] on icon "close resource center" at bounding box center [178, 21] width 7 height 7
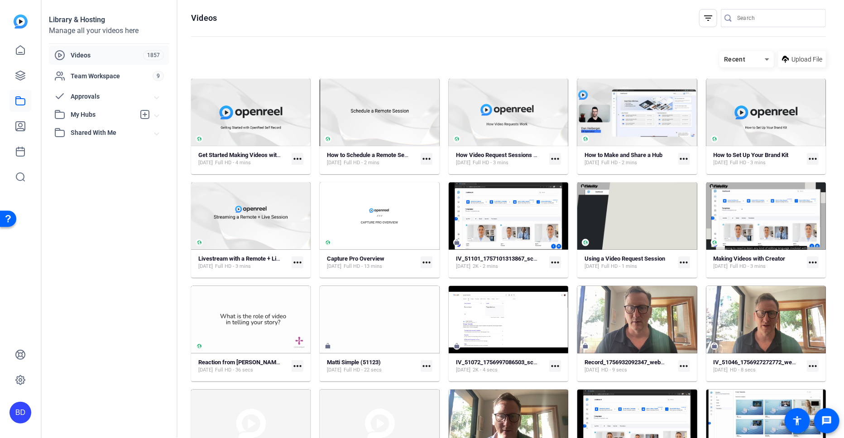
click at [11, 220] on div "Open Resource Center" at bounding box center [8, 218] width 7 height 7
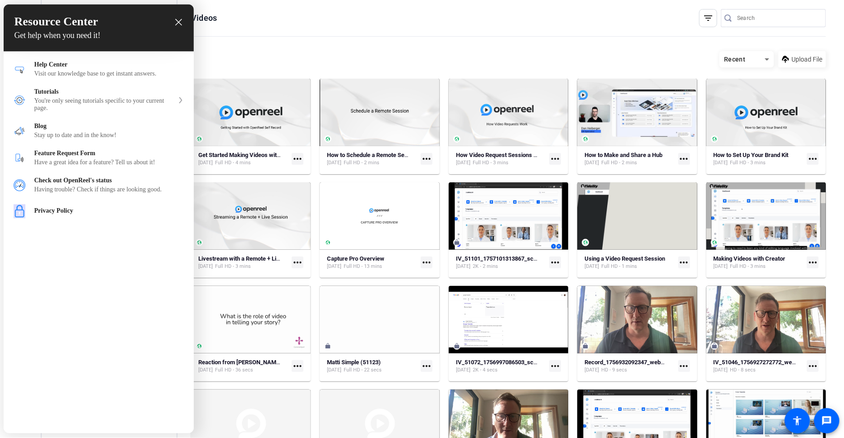
click at [176, 20] on icon "close resource center" at bounding box center [178, 22] width 7 height 7
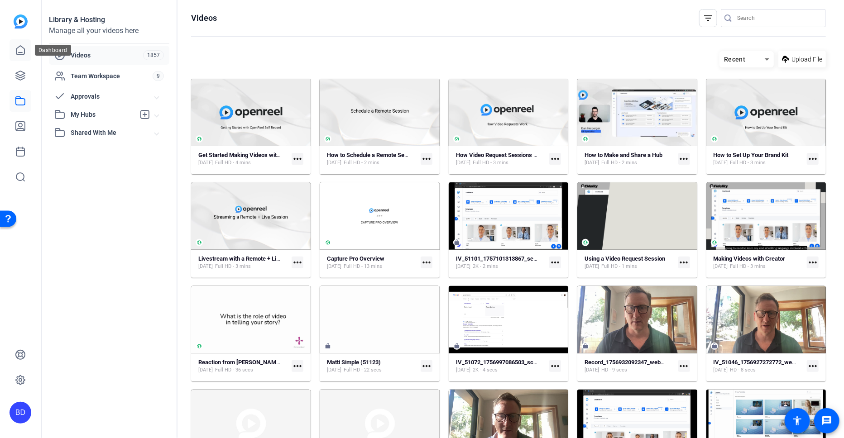
click at [22, 53] on icon at bounding box center [20, 50] width 11 height 11
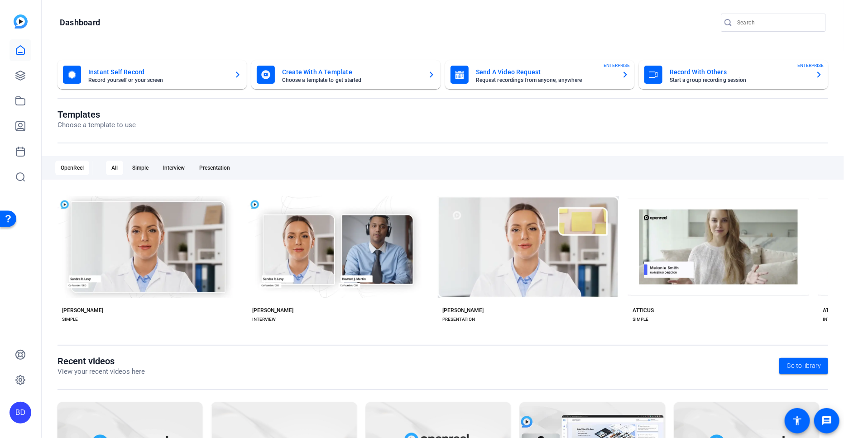
click at [7, 219] on div "Open Resource Center" at bounding box center [8, 218] width 7 height 7
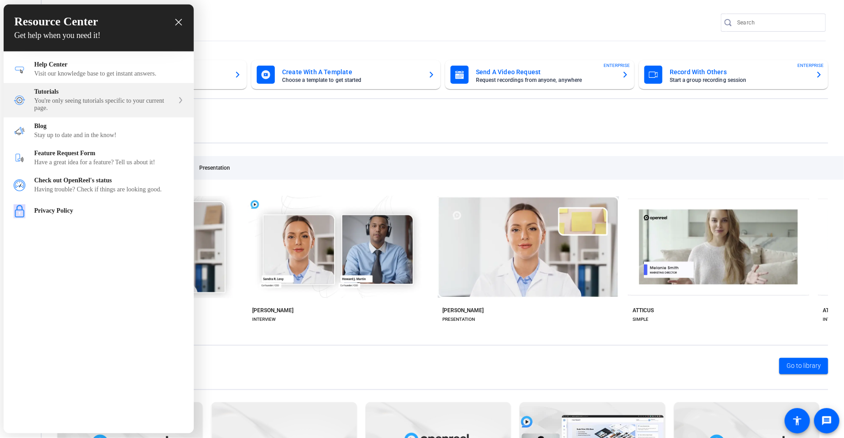
click at [116, 95] on div "Tutorials" at bounding box center [103, 92] width 139 height 7
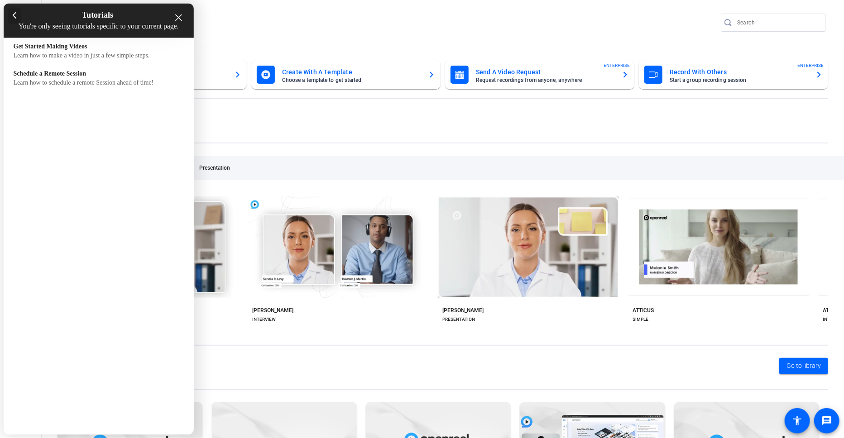
click at [13, 15] on icon at bounding box center [15, 15] width 4 height 7
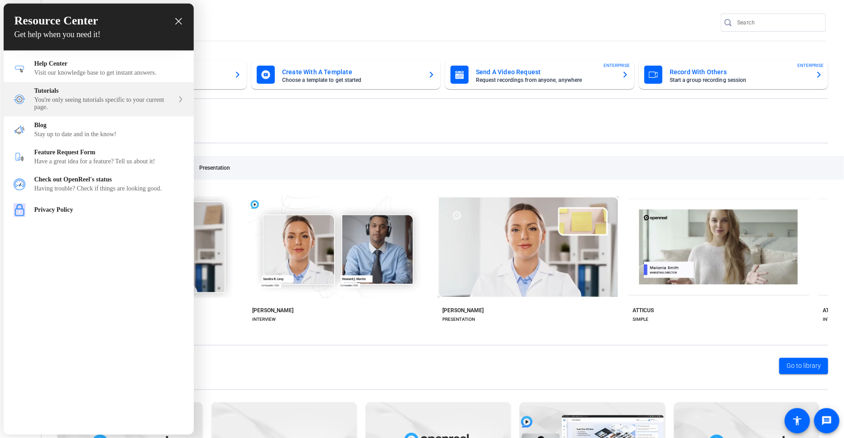
click at [99, 105] on div "You're only seeing tutorials specific to your current page." at bounding box center [103, 104] width 139 height 14
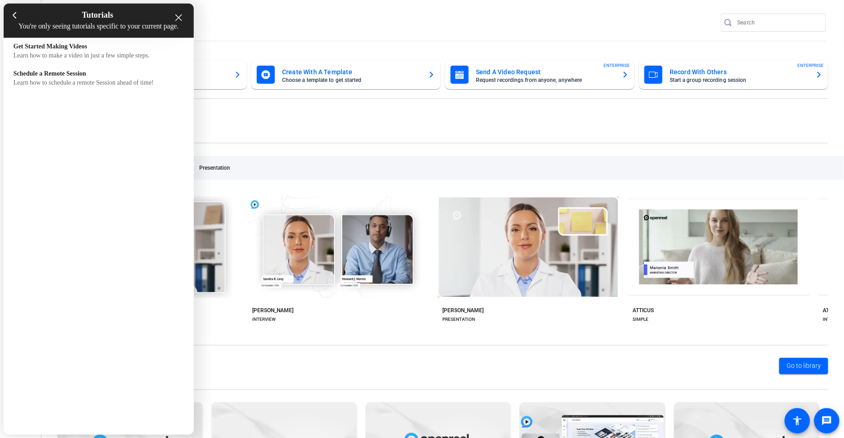
click at [179, 14] on icon "close resource center" at bounding box center [178, 17] width 7 height 7
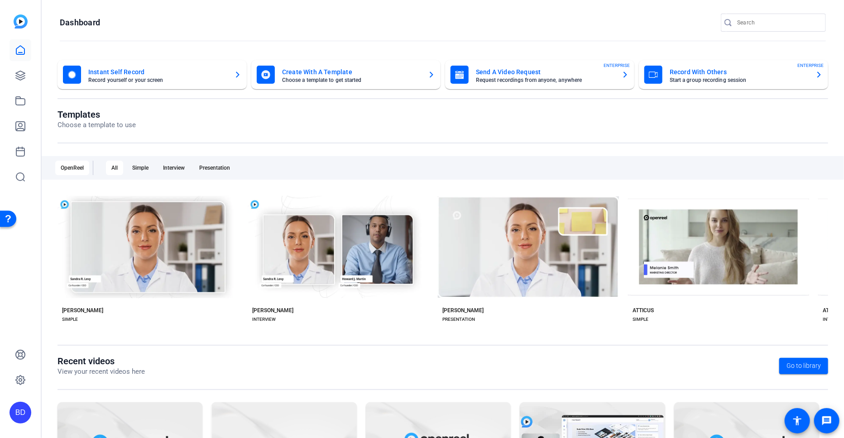
click at [10, 218] on div "Open Resource Center" at bounding box center [8, 218] width 7 height 7
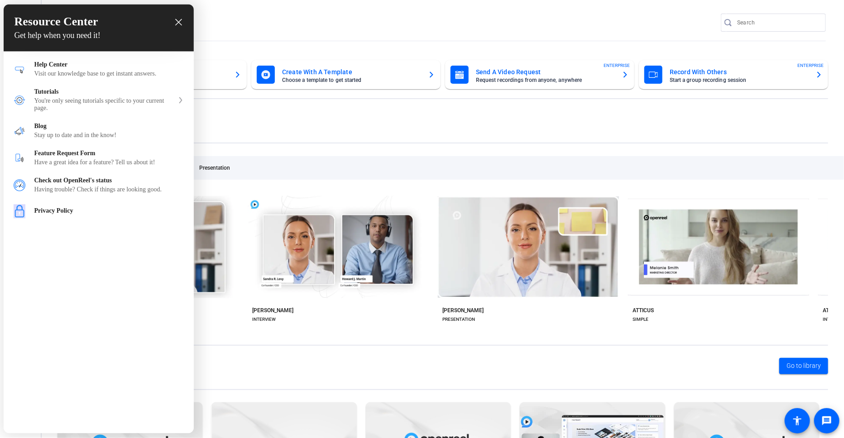
click at [80, 257] on div "Resource Center Get help when you need it! Help Get the help you need from our …" at bounding box center [99, 219] width 190 height 429
click at [178, 23] on icon "close resource center" at bounding box center [178, 22] width 7 height 7
